Goal: Task Accomplishment & Management: Manage account settings

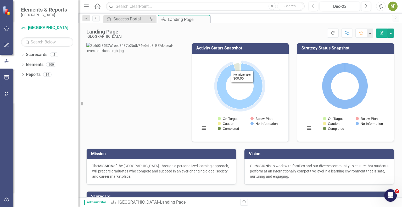
click at [247, 79] on rect "Interactive chart" at bounding box center [239, 97] width 85 height 79
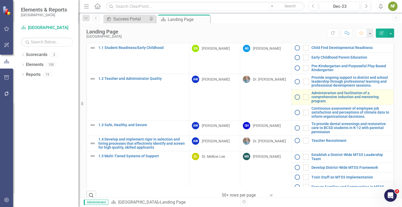
scroll to position [22, 0]
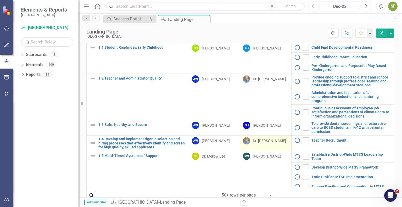
click at [267, 143] on div "Dr. [PERSON_NAME]" at bounding box center [269, 140] width 33 height 5
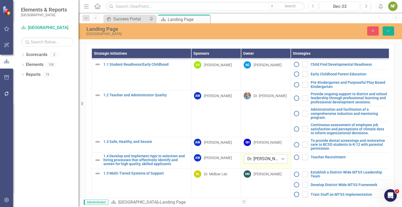
click at [276, 162] on div "Dr. [PERSON_NAME]" at bounding box center [262, 159] width 31 height 6
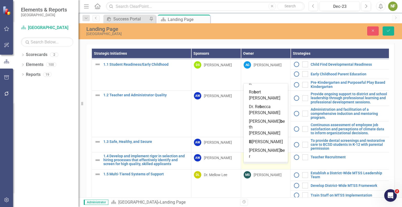
scroll to position [84, 0]
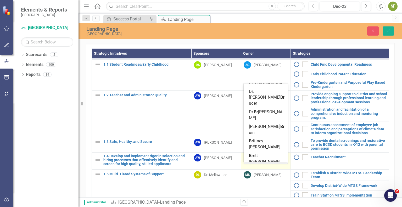
type input "bro"
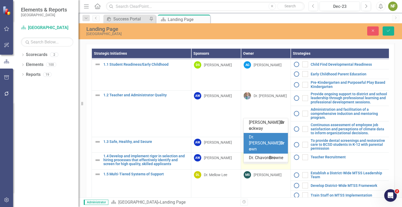
click at [280, 150] on span "Dr. [PERSON_NAME] wn" at bounding box center [267, 143] width 36 height 17
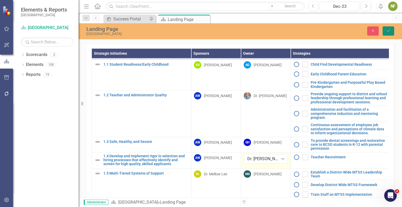
click at [388, 29] on icon "Save" at bounding box center [388, 31] width 5 height 4
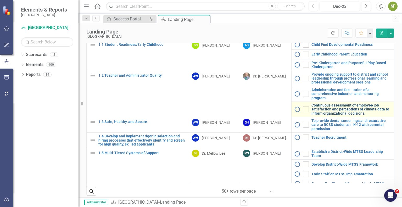
scroll to position [21, 0]
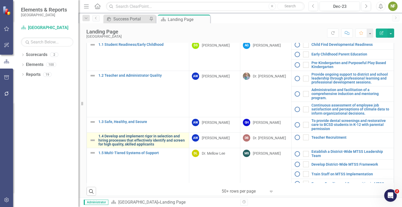
click at [135, 146] on link "1.4 Develop and implement rigor in selection and hiring processes that effectiv…" at bounding box center [142, 140] width 88 height 12
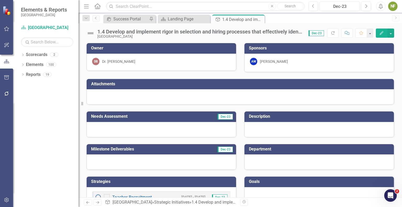
click at [184, 96] on div at bounding box center [240, 96] width 307 height 15
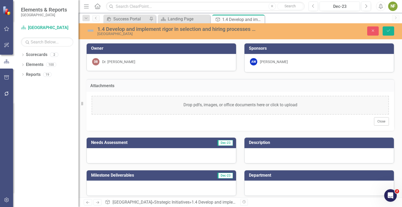
scroll to position [44, 0]
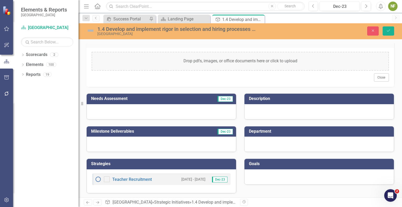
click at [172, 113] on div at bounding box center [162, 111] width 150 height 15
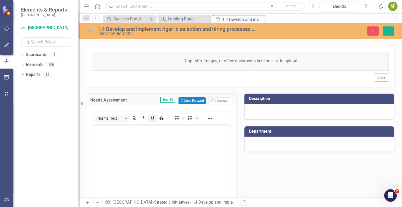
scroll to position [0, 0]
click at [144, 145] on body "Rich Text Area. Press ALT-0 for help." at bounding box center [161, 163] width 139 height 79
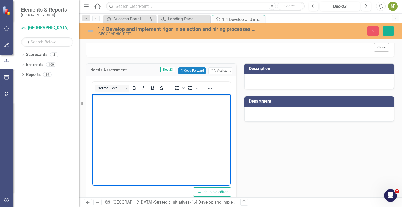
scroll to position [74, 0]
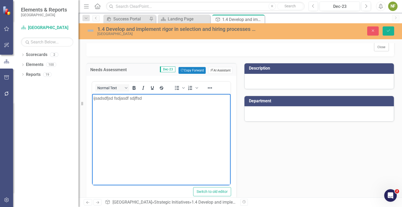
click at [220, 69] on button "ClearPoint AI AI Assistant" at bounding box center [220, 70] width 24 height 7
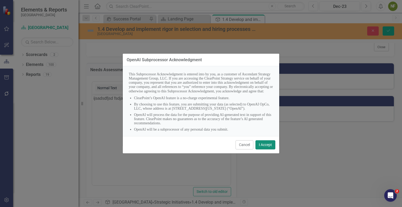
click at [266, 146] on button "I Accept" at bounding box center [266, 144] width 20 height 9
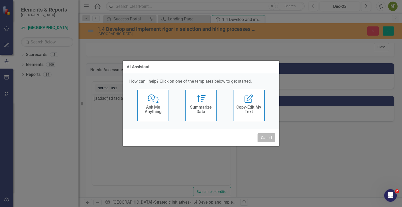
click at [263, 137] on button "Cancel" at bounding box center [267, 137] width 18 height 9
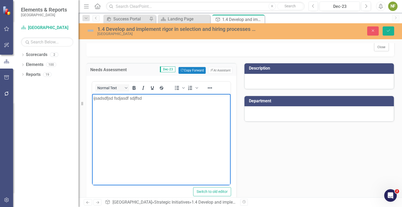
click at [121, 100] on p "ijsadsdfjsd fsdjasdf sdjffsd" at bounding box center [161, 98] width 136 height 6
click at [235, 135] on div "Needs Assessment Dec-23 Copy Forward Copy Forward ClearPoint AI AI Assistant No…" at bounding box center [161, 131] width 158 height 149
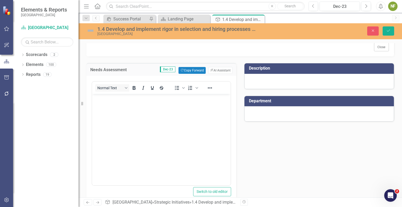
click at [295, 79] on div at bounding box center [320, 81] width 150 height 15
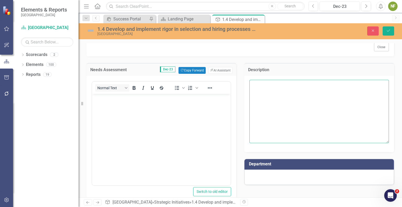
click at [292, 100] on textarea at bounding box center [320, 111] width 140 height 63
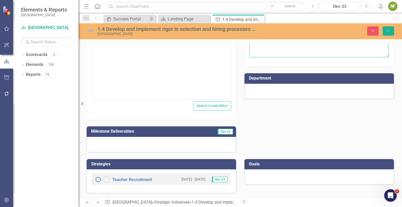
scroll to position [159, 0]
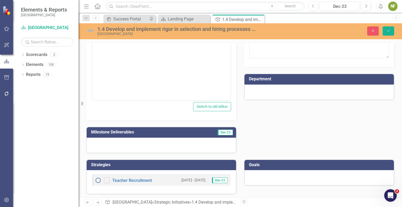
click at [290, 91] on div at bounding box center [320, 92] width 150 height 15
click at [270, 95] on div at bounding box center [320, 92] width 150 height 15
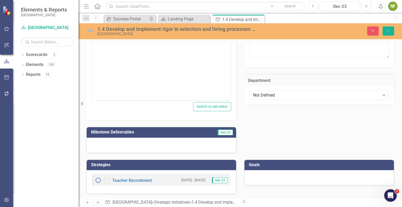
click at [270, 95] on div "Not Defined" at bounding box center [316, 95] width 127 height 6
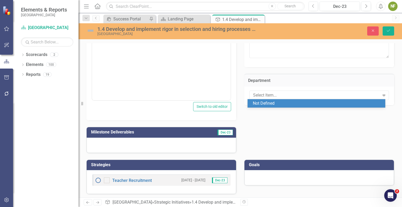
scroll to position [160, 0]
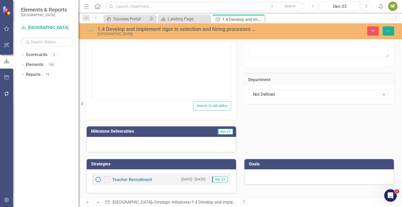
click at [166, 143] on div at bounding box center [162, 144] width 150 height 15
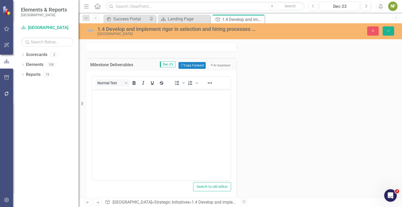
scroll to position [228, 0]
click at [168, 123] on body "Rich Text Area. Press ALT-0 for help." at bounding box center [161, 128] width 139 height 79
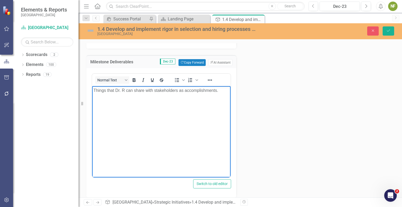
scroll to position [230, 0]
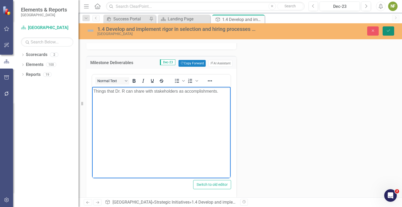
click at [388, 30] on icon "Save" at bounding box center [388, 31] width 5 height 4
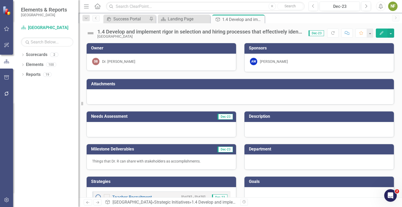
scroll to position [18, 0]
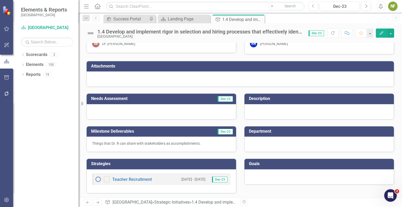
click at [269, 175] on div at bounding box center [320, 176] width 150 height 15
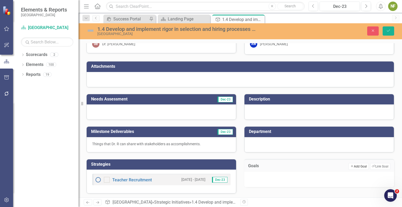
click at [357, 167] on button "Add Add Goal" at bounding box center [359, 166] width 20 height 7
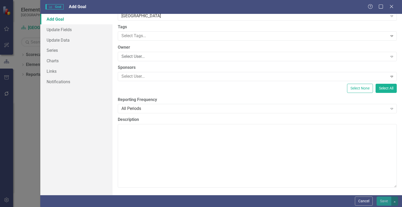
scroll to position [0, 0]
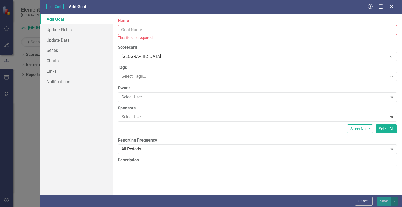
click at [215, 30] on input "Name" at bounding box center [257, 30] width 279 height 10
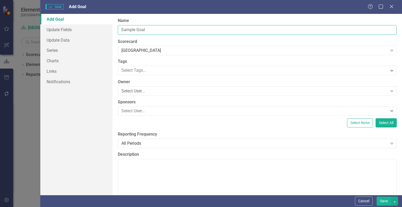
click at [132, 29] on input "Sample Goal" at bounding box center [257, 30] width 279 height 10
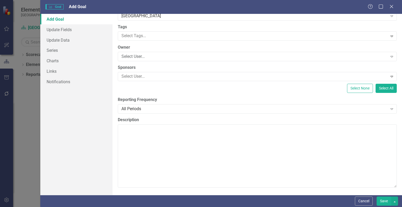
type input "LEAP Goal"
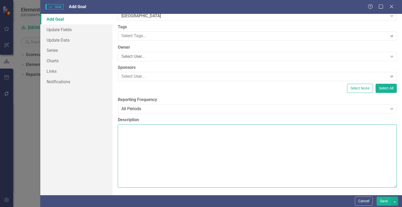
click at [254, 151] on textarea "Description" at bounding box center [257, 155] width 279 height 63
click at [204, 163] on textarea "Non traditional candidates." at bounding box center [257, 155] width 279 height 63
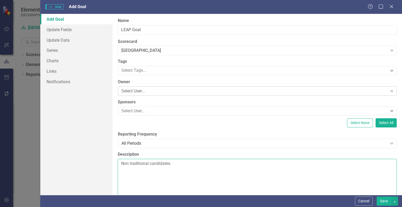
type textarea "Non traditional candidates."
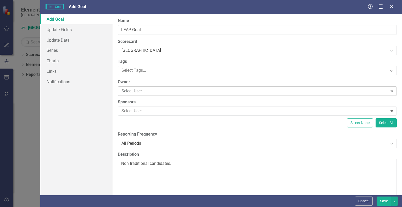
click at [151, 90] on div "Select User..." at bounding box center [255, 91] width 266 height 6
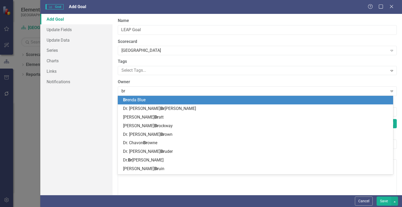
type input "bro"
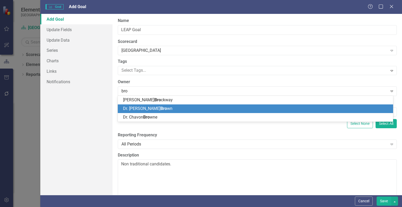
click at [139, 107] on span "Dr. [PERSON_NAME] wn" at bounding box center [147, 108] width 49 height 5
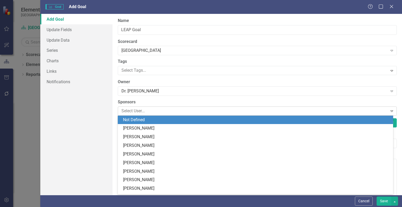
click at [137, 111] on div at bounding box center [253, 111] width 268 height 7
type input "wal"
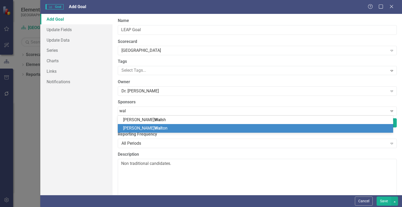
click at [154, 130] on span "Wal" at bounding box center [157, 128] width 7 height 5
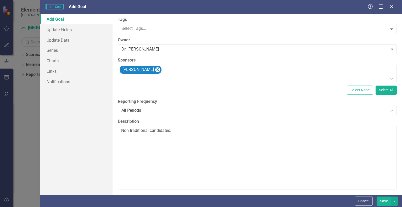
scroll to position [42, 0]
click at [385, 203] on button "Save" at bounding box center [384, 201] width 15 height 9
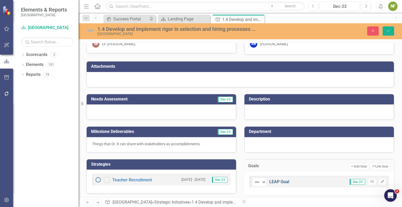
click at [280, 183] on div "Not Defined Expand LEAP Goal" at bounding box center [270, 181] width 37 height 9
click at [280, 180] on link "LEAP Goal" at bounding box center [279, 181] width 20 height 5
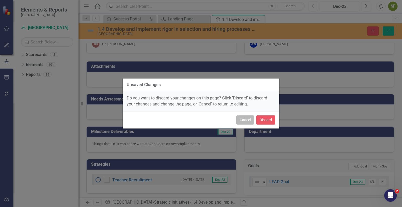
click at [243, 120] on button "Cancel" at bounding box center [245, 119] width 18 height 9
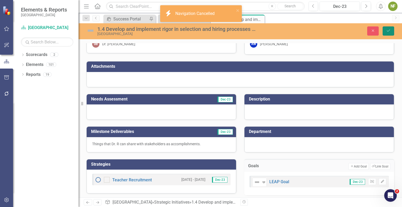
click at [385, 30] on button "Save" at bounding box center [389, 30] width 12 height 9
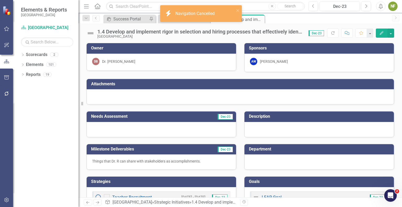
scroll to position [18, 0]
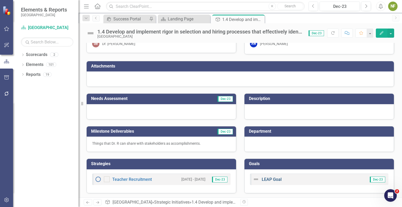
click at [272, 179] on link "LEAP Goal" at bounding box center [272, 179] width 20 height 5
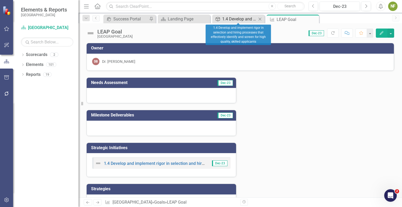
click at [237, 19] on div "1.4 Develop and implement rigor in selection and hiring processes that effectiv…" at bounding box center [239, 19] width 35 height 7
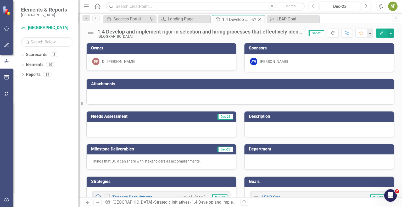
click at [253, 19] on icon "Pin" at bounding box center [254, 19] width 4 height 5
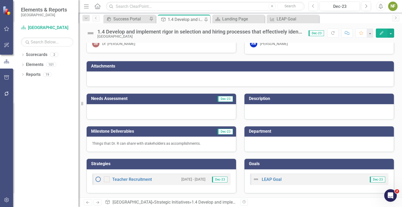
click at [152, 188] on div "Teacher Recruitment [DATE] - [DATE] Dec-23" at bounding box center [162, 181] width 150 height 24
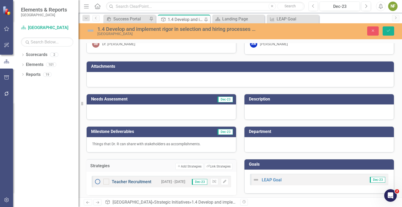
click at [136, 181] on link "Teacher Recruitment" at bounding box center [132, 181] width 40 height 5
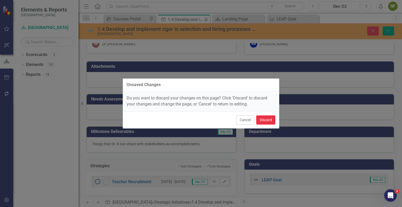
click at [264, 118] on button "Discard" at bounding box center [265, 119] width 19 height 9
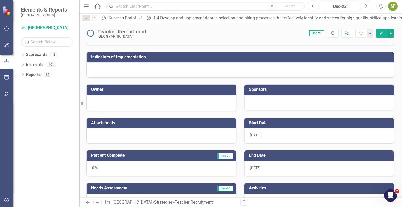
scroll to position [32, 0]
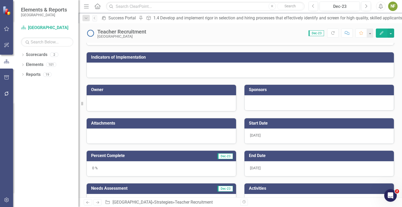
click at [210, 71] on div at bounding box center [240, 70] width 307 height 15
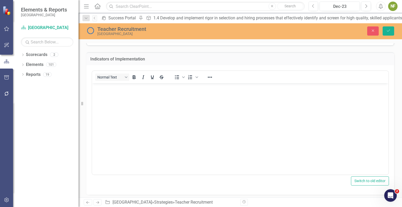
scroll to position [0, 0]
click at [146, 110] on body "Rich Text Area. Press ALT-0 for help." at bounding box center [240, 122] width 296 height 79
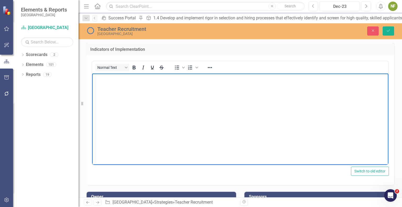
scroll to position [42, 0]
drag, startPoint x: 160, startPoint y: 107, endPoint x: 140, endPoint y: 105, distance: 19.8
click at [140, 105] on body "Rich Text Area. Press ALT-0 for help." at bounding box center [240, 112] width 296 height 79
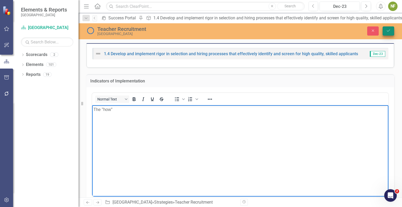
click at [386, 30] on icon "Save" at bounding box center [388, 31] width 5 height 4
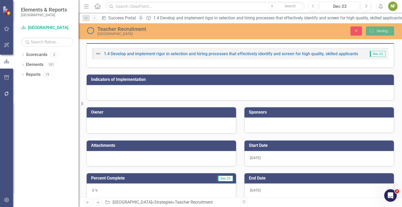
scroll to position [34, 0]
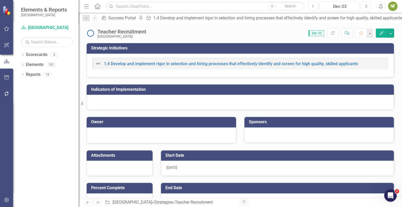
click at [197, 101] on div at bounding box center [240, 102] width 307 height 15
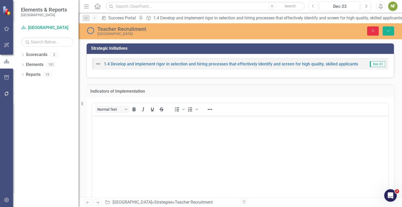
click at [376, 30] on button "Close" at bounding box center [373, 30] width 12 height 9
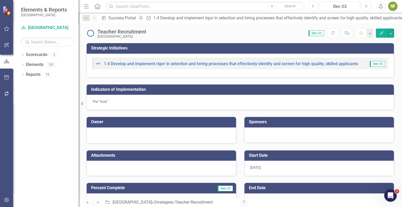
click at [127, 136] on div at bounding box center [161, 135] width 139 height 6
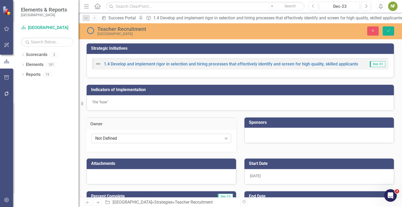
click at [123, 139] on div "Not Defined" at bounding box center [158, 139] width 127 height 6
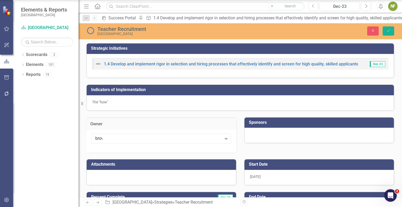
type input "brown"
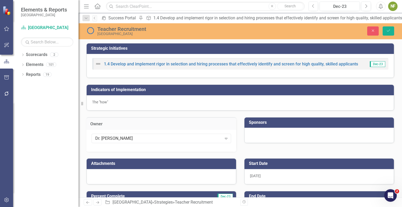
click at [291, 135] on div at bounding box center [320, 135] width 150 height 15
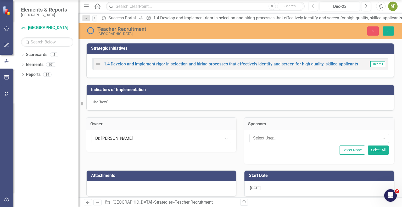
click at [291, 135] on div at bounding box center [315, 138] width 129 height 7
type input "wal"
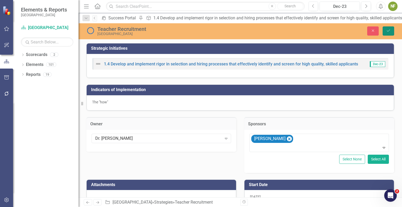
click at [390, 32] on icon "Save" at bounding box center [388, 31] width 5 height 4
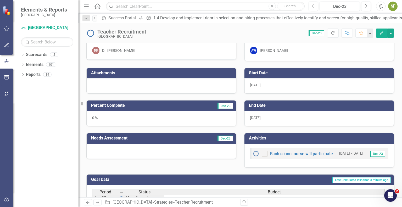
scroll to position [86, 0]
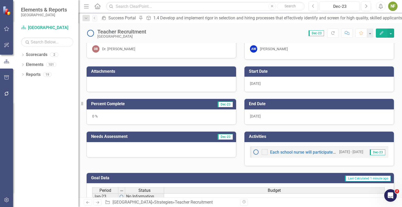
click at [257, 84] on span "[DATE]" at bounding box center [255, 83] width 11 height 4
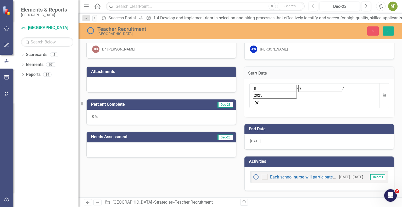
click at [301, 83] on div "[DATE]" at bounding box center [315, 95] width 130 height 25
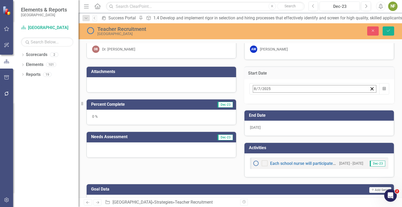
click at [262, 87] on input "2025" at bounding box center [266, 88] width 9 height 7
type input "2024"
click at [254, 89] on input "8" at bounding box center [255, 88] width 3 height 7
type input "7"
type input "1"
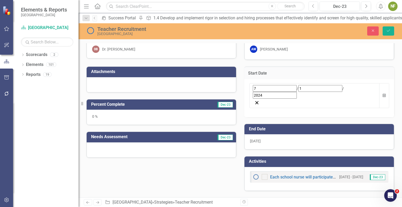
click at [275, 63] on div "Start Date [DATE] Calendar" at bounding box center [319, 88] width 158 height 57
click at [311, 134] on div "[DATE]" at bounding box center [320, 141] width 150 height 15
click at [268, 134] on div "[DATE]" at bounding box center [320, 141] width 150 height 15
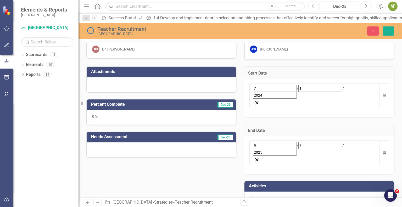
click at [253, 142] on input "9" at bounding box center [275, 145] width 44 height 7
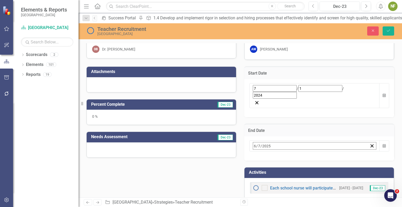
type input "6"
type input "30"
type input "2026"
click at [395, 110] on div "Strategic Initiatives 1.4 Develop and implement rigor in selection and hiring p…" at bounding box center [241, 195] width 324 height 490
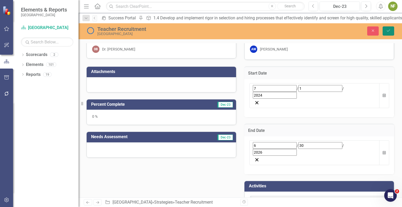
click at [391, 27] on button "Save" at bounding box center [389, 30] width 12 height 9
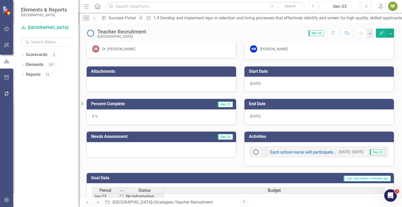
click at [159, 117] on div "0 %" at bounding box center [162, 116] width 150 height 15
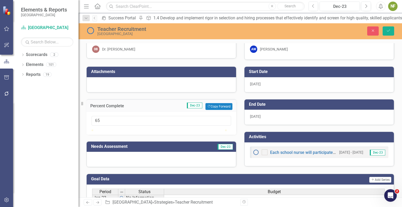
drag, startPoint x: 93, startPoint y: 134, endPoint x: 184, endPoint y: 138, distance: 90.4
click at [184, 130] on div at bounding box center [162, 130] width 140 height 0
type input "0"
drag, startPoint x: 184, startPoint y: 135, endPoint x: 90, endPoint y: 138, distance: 93.8
click at [90, 135] on div "0" at bounding box center [161, 123] width 150 height 23
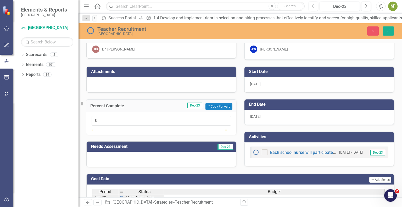
click at [238, 91] on div "Attachments" at bounding box center [161, 76] width 158 height 33
drag, startPoint x: 238, startPoint y: 97, endPoint x: 386, endPoint y: 35, distance: 161.0
click at [386, 35] on div "Teacher Recruitment [GEOGRAPHIC_DATA] Close Save" at bounding box center [241, 31] width 324 height 10
click at [388, 29] on icon "Save" at bounding box center [388, 31] width 5 height 4
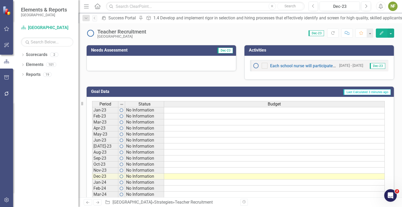
scroll to position [191, 0]
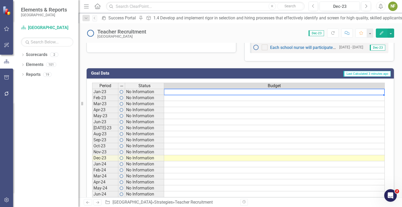
click at [190, 91] on td at bounding box center [274, 92] width 221 height 6
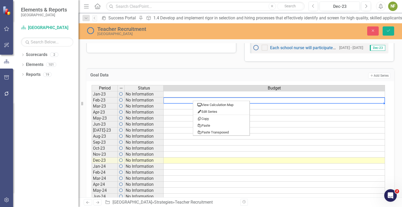
click at [190, 81] on div "Period Status Budget Jan-23 No Information Feb-23 No Information Mar-23 No Info…" at bounding box center [240, 162] width 308 height 163
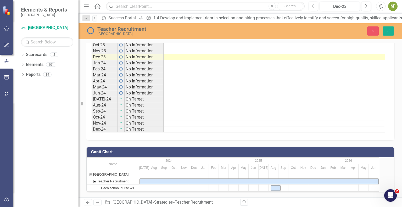
scroll to position [302, 0]
click at [389, 27] on button "Save" at bounding box center [389, 30] width 12 height 9
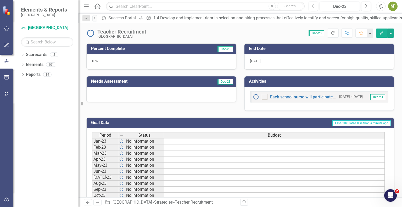
scroll to position [141, 0]
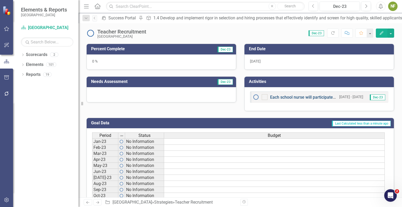
click at [313, 96] on link "Each school nurse will participate with Colgate Bright Smiles, Bright futures a…" at bounding box center [369, 97] width 199 height 5
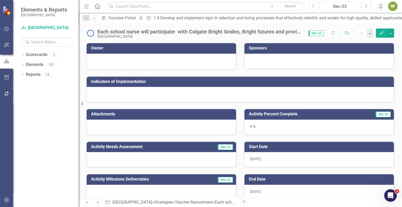
click at [227, 31] on div "Each school nurse will participate with Colgate Bright Smiles, Bright futures a…" at bounding box center [200, 32] width 206 height 6
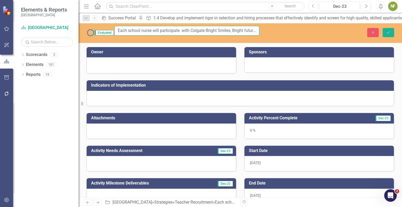
click at [172, 30] on input "Each school nurse will participate with Colgate Bright Smiles, Bright futures a…" at bounding box center [186, 31] width 145 height 10
type input "V"
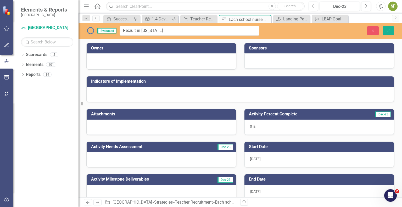
type input "Recruit in New York"
click at [207, 77] on div "Indicators of Implementation" at bounding box center [240, 81] width 307 height 10
click at [152, 93] on div at bounding box center [240, 94] width 307 height 15
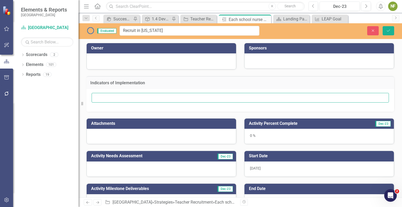
click at [124, 98] on input "text" at bounding box center [240, 98] width 297 height 10
click at [82, 75] on div "Resize" at bounding box center [81, 103] width 4 height 207
type input "Booth on sight with 1 recruiter"
click at [101, 76] on div "Indicators of Implementation" at bounding box center [240, 82] width 308 height 13
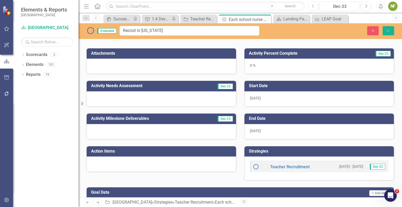
scroll to position [70, 0]
click at [255, 96] on span "[DATE]" at bounding box center [255, 98] width 11 height 4
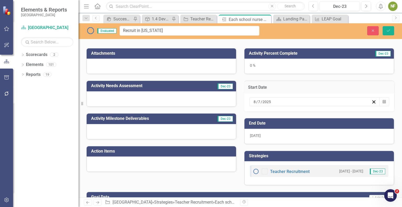
click at [261, 101] on span "/" at bounding box center [262, 102] width 2 height 5
click at [330, 114] on button "›" at bounding box center [324, 112] width 12 height 12
click at [276, 143] on button "3" at bounding box center [269, 138] width 13 height 9
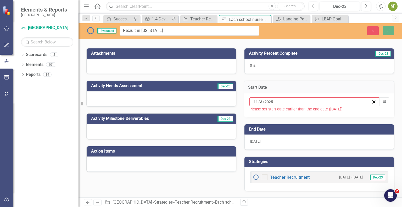
click at [286, 143] on div "[DATE]" at bounding box center [320, 142] width 150 height 15
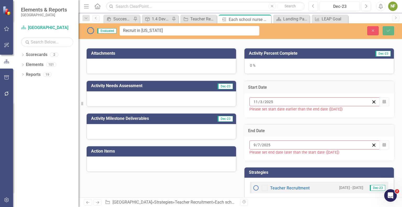
click at [330, 150] on button "›" at bounding box center [324, 156] width 12 height 12
click at [324, 207] on abbr "28" at bounding box center [321, 210] width 4 height 4
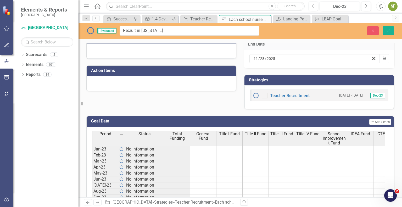
scroll to position [149, 0]
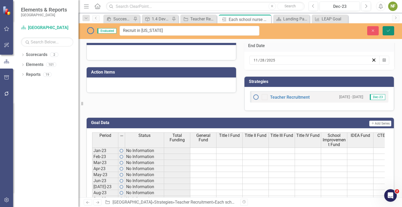
click at [388, 32] on icon "Save" at bounding box center [388, 31] width 5 height 4
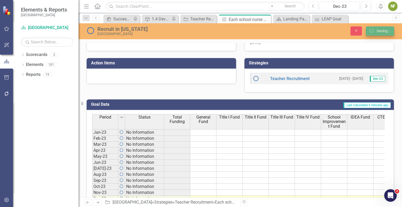
scroll to position [140, 0]
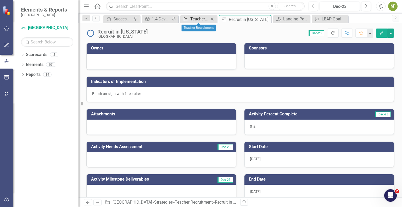
click at [203, 19] on div "Teacher Recruitment" at bounding box center [199, 19] width 19 height 7
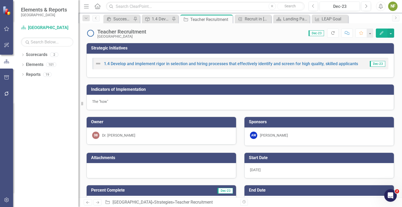
click at [333, 33] on icon "Refresh" at bounding box center [333, 33] width 5 height 4
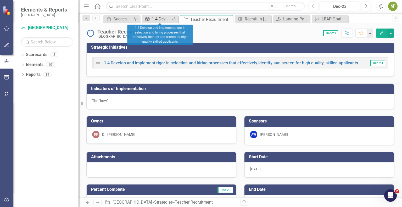
click at [157, 18] on div "1.4 Develop and implement rigor in selection and hiring processes that effectiv…" at bounding box center [161, 19] width 19 height 7
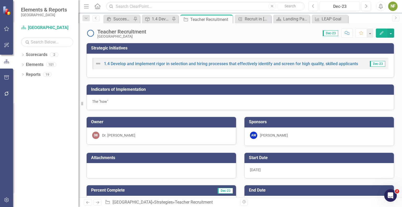
click at [98, 5] on icon "Home" at bounding box center [97, 5] width 7 height 5
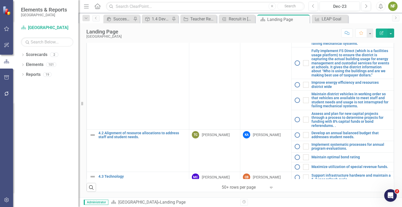
scroll to position [603, 0]
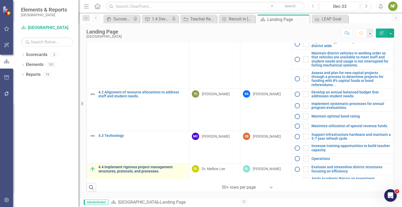
click at [143, 165] on link "4.4 Implement rigorous project management structures, protocols, and processes." at bounding box center [142, 169] width 88 height 8
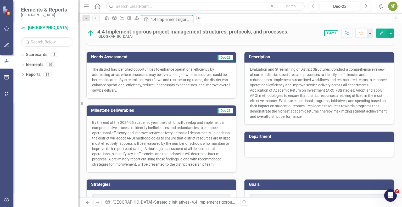
scroll to position [108, 0]
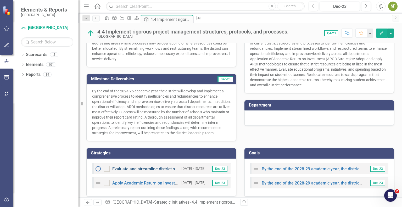
click at [125, 167] on link "Evaluate and streamline district structures focusing on efficiency" at bounding box center [173, 169] width 122 height 5
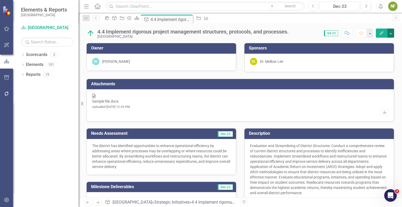
click at [390, 32] on button "button" at bounding box center [391, 33] width 7 height 9
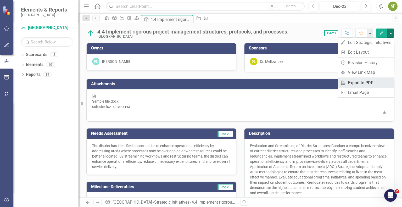
click at [370, 86] on link "PDF Export to PDF" at bounding box center [366, 83] width 56 height 10
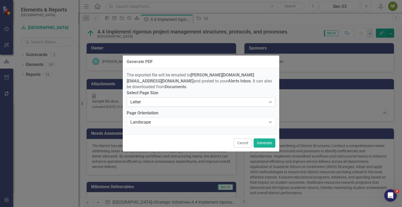
click at [179, 99] on div "Letter" at bounding box center [198, 102] width 136 height 6
drag, startPoint x: 184, startPoint y: 96, endPoint x: 147, endPoint y: 119, distance: 44.1
click at [147, 119] on div "Landscape" at bounding box center [198, 122] width 136 height 6
click at [144, 119] on div "Landscape" at bounding box center [198, 122] width 136 height 6
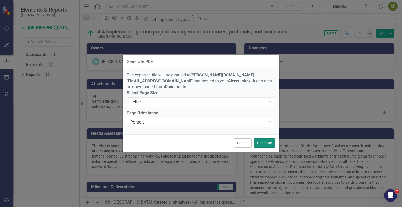
click at [266, 140] on button "Generate" at bounding box center [265, 143] width 22 height 9
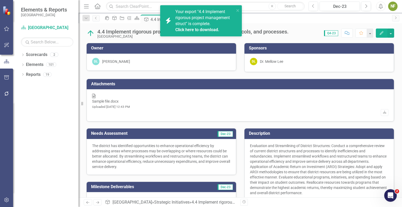
click at [194, 28] on link "Click here to download." at bounding box center [197, 29] width 44 height 5
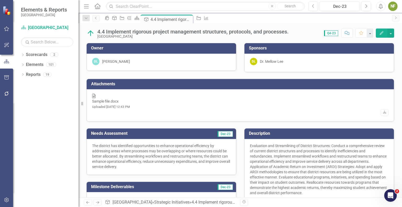
click at [4, 201] on icon "button" at bounding box center [6, 200] width 4 height 5
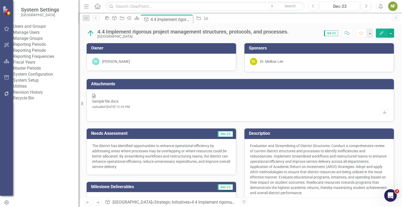
click at [38, 35] on link "Manage Users" at bounding box center [45, 33] width 65 height 6
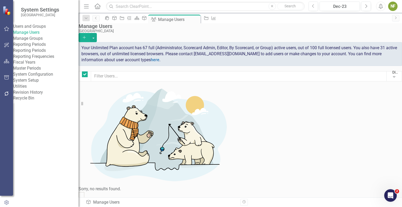
checkbox input "false"
click at [87, 36] on icon "Add" at bounding box center [84, 38] width 5 height 4
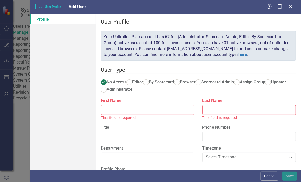
click at [66, 72] on div "Profile" at bounding box center [62, 92] width 65 height 156
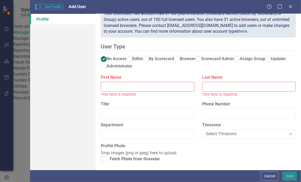
scroll to position [4, 0]
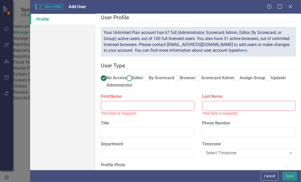
click at [134, 74] on ins at bounding box center [129, 78] width 8 height 8
click at [134, 74] on input "Editor" at bounding box center [129, 78] width 8 height 8
radio input "true"
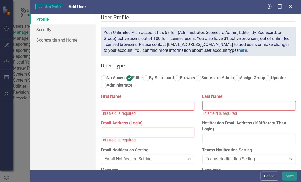
click at [116, 135] on input "Email Address (Login)" at bounding box center [148, 133] width 94 height 10
click at [231, 140] on input "Notification Email Address (If Different Than Login)" at bounding box center [249, 139] width 94 height 10
paste input "abby.mirandaseda@beaufort.k12.sc.us"
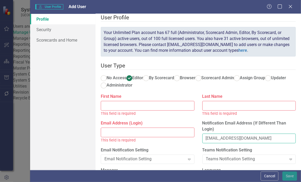
type input "abby.mirandaseda@beaufort.k12.sc.us"
click at [53, 75] on div "Profile Security Scorecards and Home" at bounding box center [62, 92] width 65 height 156
click at [141, 130] on input "Email Address (Login)" at bounding box center [148, 133] width 94 height 10
paste input "1015abby@beaufort.k12.sc.us"
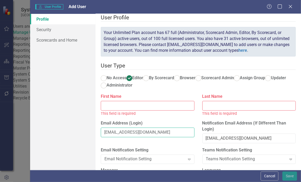
type input "1015abby@beaufort.k12.sc.us"
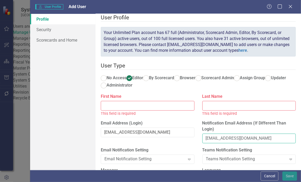
click at [207, 138] on input "abby.mirandaseda@beaufort.k12.sc.us" at bounding box center [249, 139] width 94 height 10
click at [173, 107] on input "First Name" at bounding box center [148, 106] width 94 height 10
paste input "abby"
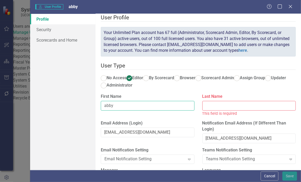
type input "abby"
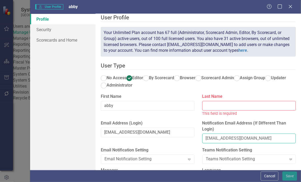
click at [229, 141] on input "abby.mirandaseda@beaufort.k12.sc.us" at bounding box center [249, 139] width 94 height 10
paste input "abby"
type input "abby.abby@beaufort.k12.sc.us"
click at [227, 104] on input "Last Name" at bounding box center [249, 106] width 94 height 10
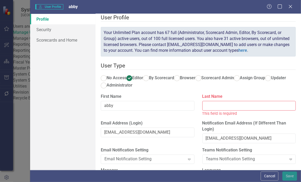
paste input "abby"
type input "abby"
type input "abby.mirandaseda@beaufort.k12.sc.us"
click at [221, 108] on input "Last Name" at bounding box center [249, 106] width 94 height 10
paste input "mirandaseda"
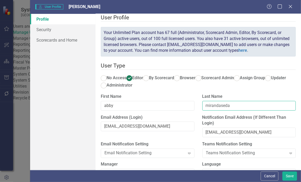
type input "mirandaseda"
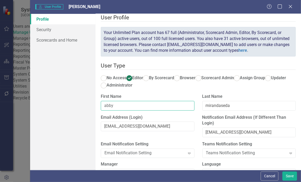
click at [109, 106] on input "abby" at bounding box center [148, 106] width 94 height 10
type input "Abby"
click at [58, 105] on div "Profile Security Scorecards and Home" at bounding box center [62, 92] width 65 height 156
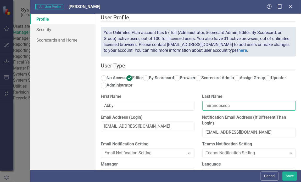
click at [207, 106] on input "mirandaseda" at bounding box center [249, 106] width 94 height 10
click at [221, 108] on input "Mirandaseda" at bounding box center [249, 106] width 94 height 10
type input "MirandaSeda"
click at [283, 98] on label "Last Name" at bounding box center [249, 97] width 94 height 6
click at [283, 101] on input "MirandaSeda" at bounding box center [249, 106] width 94 height 10
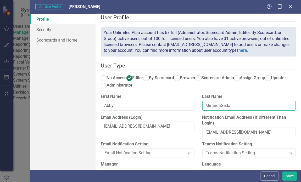
scroll to position [0, 0]
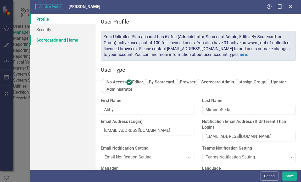
click at [52, 42] on link "Scorecards and Home" at bounding box center [62, 40] width 65 height 10
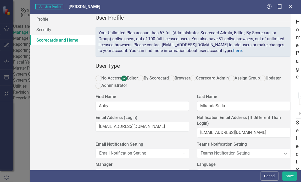
checkbox input "true"
click at [290, 176] on button "Save" at bounding box center [290, 176] width 15 height 9
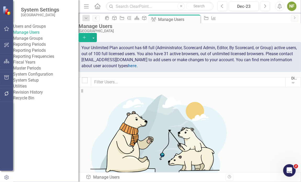
click at [87, 36] on icon "Add" at bounding box center [84, 38] width 5 height 4
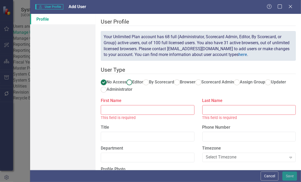
click at [134, 79] on ins at bounding box center [129, 83] width 8 height 8
click at [134, 79] on input "Editor" at bounding box center [129, 83] width 8 height 8
radio input "true"
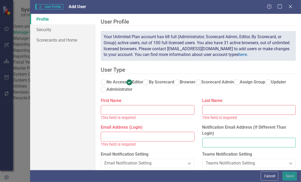
click at [210, 143] on input "Notification Email Address (If Different Than Login)" at bounding box center [249, 143] width 94 height 10
paste input "1223briane@beaufort.k12.sc.us"
type input "1223briane@beaufort.k12.sc.us"
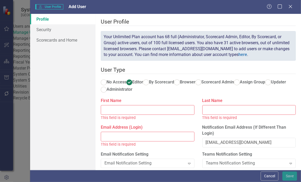
click at [191, 119] on div "This field is required" at bounding box center [148, 118] width 94 height 6
click at [151, 141] on input "Email Address (Login)" at bounding box center [148, 137] width 94 height 10
paste input "brian.rietveld@beaufort.k12.sc.us"
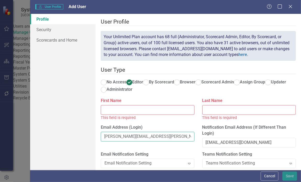
type input "brian.rietveld@beaufort.k12.sc.us"
click at [153, 113] on input "First Name" at bounding box center [148, 110] width 94 height 10
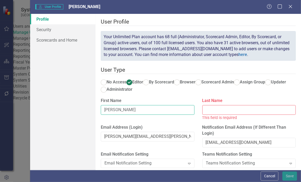
type input "Brian"
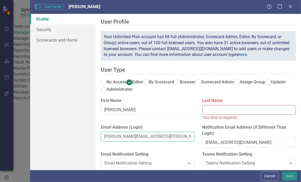
click at [127, 138] on input "brian.rietveld@beaufort.k12.sc.us" at bounding box center [148, 137] width 94 height 10
click at [226, 111] on input "Last Name" at bounding box center [249, 110] width 94 height 10
paste input "rietveld"
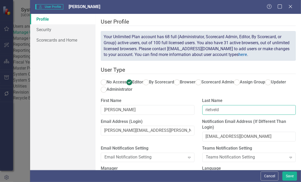
click at [204, 110] on input "rietveld" at bounding box center [249, 110] width 94 height 10
type input "Rietveld"
click at [60, 32] on link "Security" at bounding box center [62, 29] width 65 height 10
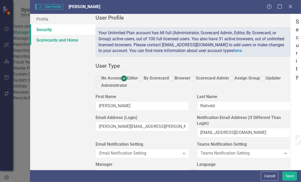
click at [59, 43] on link "Scorecards and Home" at bounding box center [62, 40] width 65 height 10
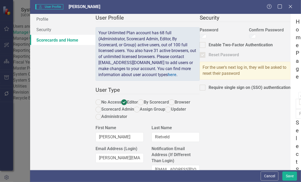
checkbox input "true"
click at [288, 177] on button "Save" at bounding box center [290, 176] width 15 height 9
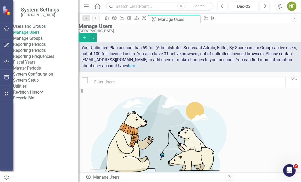
click at [87, 36] on icon "Add" at bounding box center [84, 38] width 5 height 4
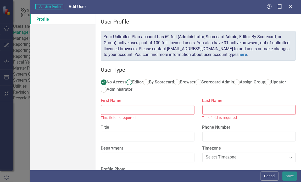
click at [143, 79] on label "Editor" at bounding box center [134, 82] width 17 height 6
click at [134, 79] on input "Editor" at bounding box center [129, 83] width 8 height 8
radio input "true"
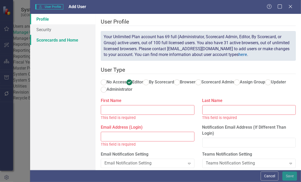
click at [46, 40] on link "Scorecards and Home" at bounding box center [62, 40] width 65 height 10
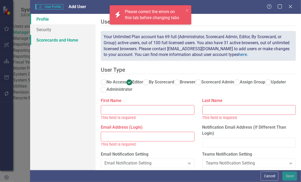
click at [67, 40] on link "Scorecards and Home" at bounding box center [62, 40] width 65 height 10
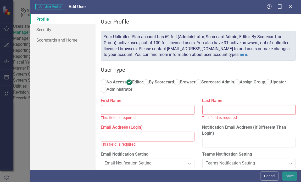
click at [290, 101] on div "Last Name This field is required" at bounding box center [249, 111] width 102 height 27
click at [208, 142] on input "Notification Email Address (If Different Than Login)" at bounding box center [249, 143] width 94 height 10
paste input "angela.bellantone@beaufort.k12.sc.us"
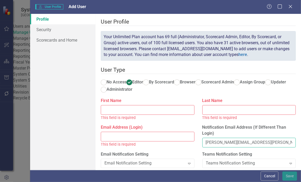
type input "angela.bellantone@beaufort.k12.sc.us"
click at [292, 97] on fieldset "User Profile ClearPoint has a wealth of options to help you ensure that people …" at bounding box center [198, 137] width 195 height 239
click at [150, 138] on input "Email Address (Login)" at bounding box center [148, 137] width 94 height 10
paste input "0822angelaj@beaufort.k12.sc.us"
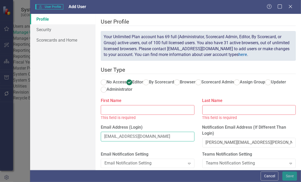
type input "0822angelaj@beaufort.k12.sc.us"
click at [288, 102] on label "Last Name" at bounding box center [249, 101] width 94 height 6
click at [288, 105] on input "Last Name" at bounding box center [249, 110] width 94 height 10
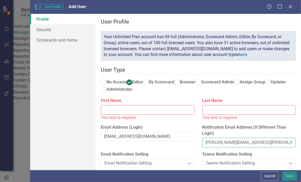
click at [224, 142] on input "angela.bellantone@beaufort.k12.sc.us" at bounding box center [249, 143] width 94 height 10
click at [206, 110] on input "Last Name" at bounding box center [249, 110] width 94 height 10
paste input "bellantone"
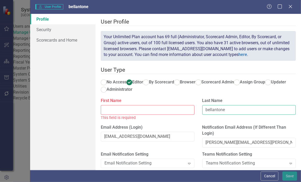
type input "bellantone"
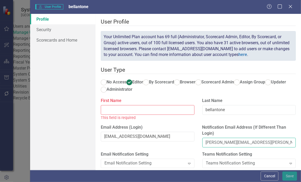
click at [207, 145] on input "angela.bellantone@beaufort.k12.sc.us" at bounding box center [249, 143] width 94 height 10
click at [169, 113] on input "First Name" at bounding box center [148, 110] width 94 height 10
paste input "angela"
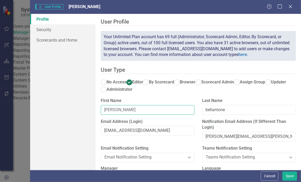
click at [110, 109] on input "angela" at bounding box center [148, 110] width 94 height 10
type input "Angela"
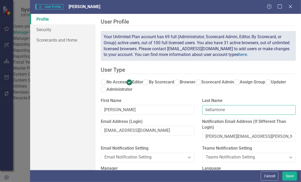
click at [205, 113] on input "bellantone" at bounding box center [249, 110] width 94 height 10
type input "Bellantone"
click at [195, 99] on div "First Name Angela" at bounding box center [148, 108] width 102 height 21
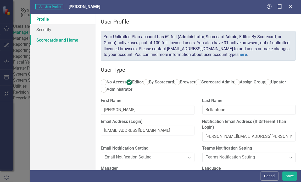
click at [60, 40] on link "Scorecards and Home" at bounding box center [62, 40] width 65 height 10
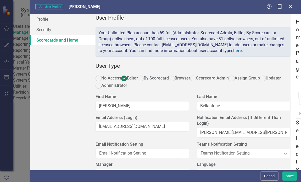
checkbox input "true"
click at [294, 178] on button "Save" at bounding box center [290, 176] width 15 height 9
